Goal: Information Seeking & Learning: Learn about a topic

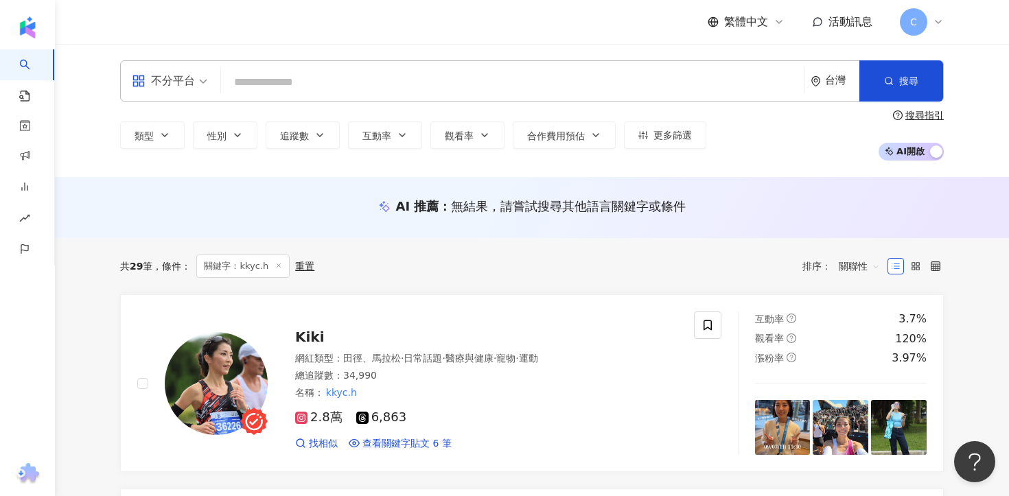
type input "*****"
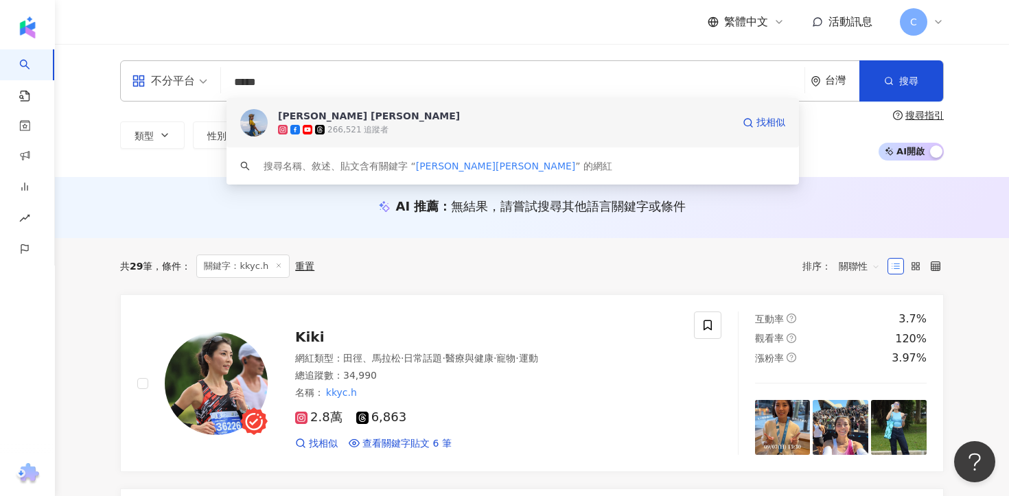
click at [457, 114] on span "[PERSON_NAME] [PERSON_NAME]" at bounding box center [505, 116] width 455 height 14
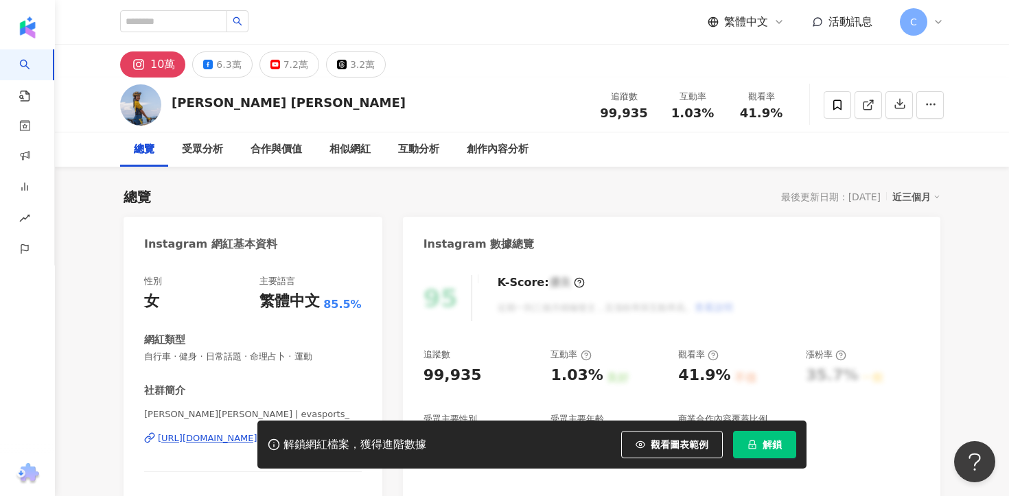
click at [768, 440] on span "解鎖" at bounding box center [772, 444] width 19 height 11
click at [608, 110] on span "99,935" at bounding box center [623, 113] width 47 height 14
drag, startPoint x: 604, startPoint y: 113, endPoint x: 641, endPoint y: 113, distance: 37.1
click at [641, 113] on div "99,935" at bounding box center [624, 113] width 52 height 14
copy span "99,935"
